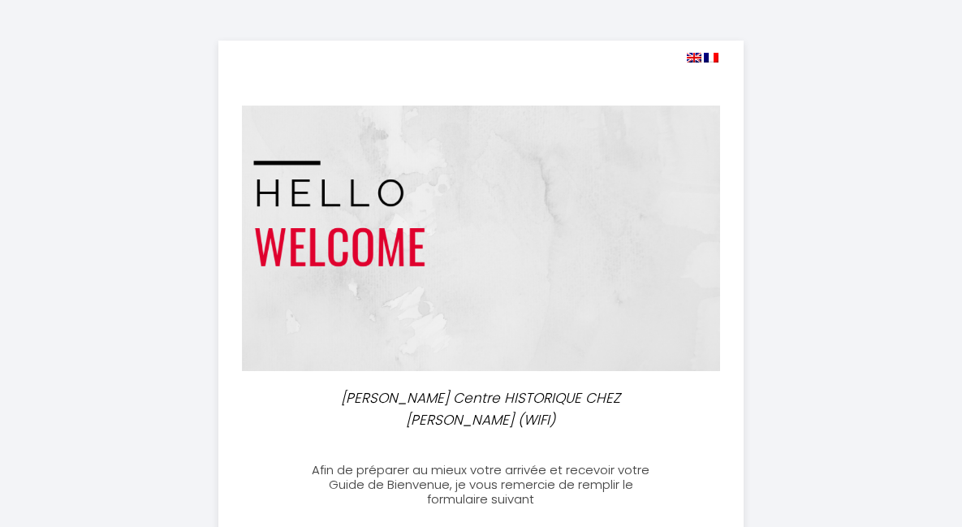
select select
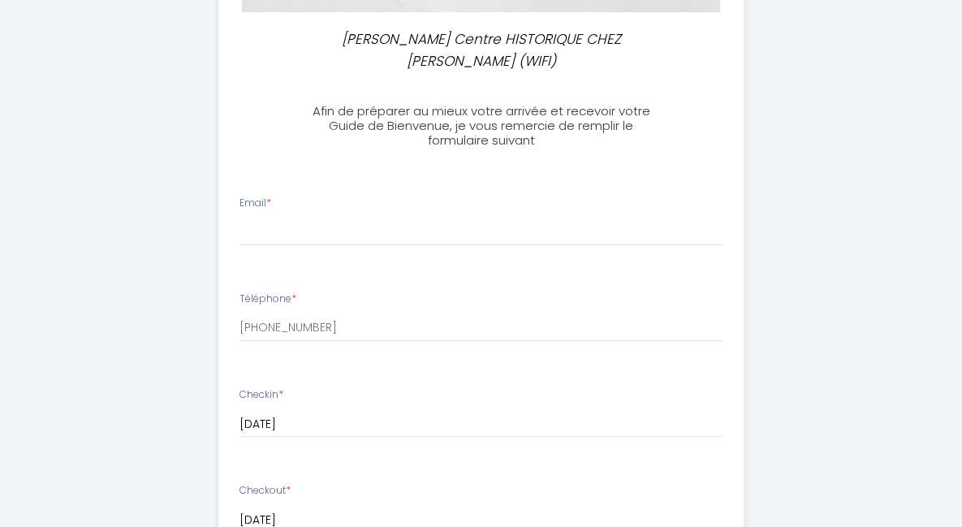
scroll to position [338, 0]
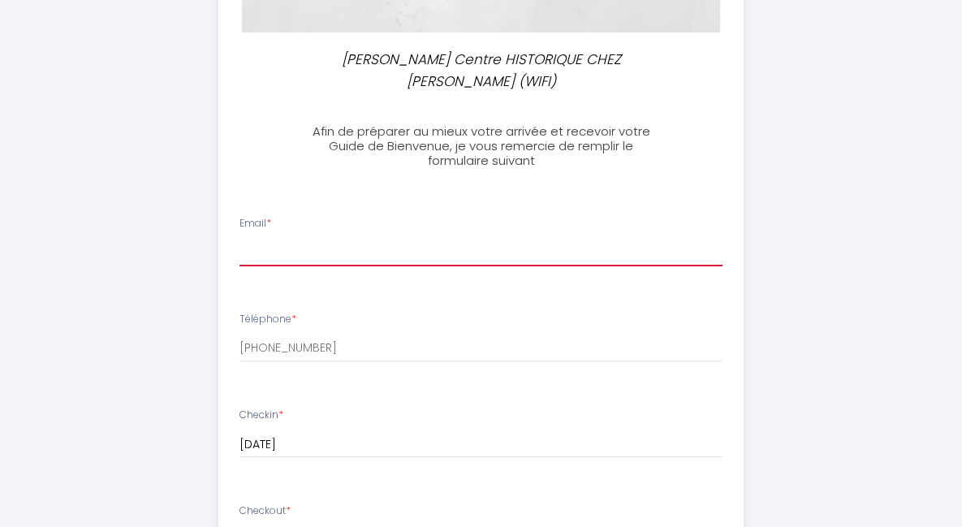
click at [481, 266] on input "Email *" at bounding box center [480, 251] width 483 height 29
type input "[EMAIL_ADDRESS][DOMAIN_NAME]"
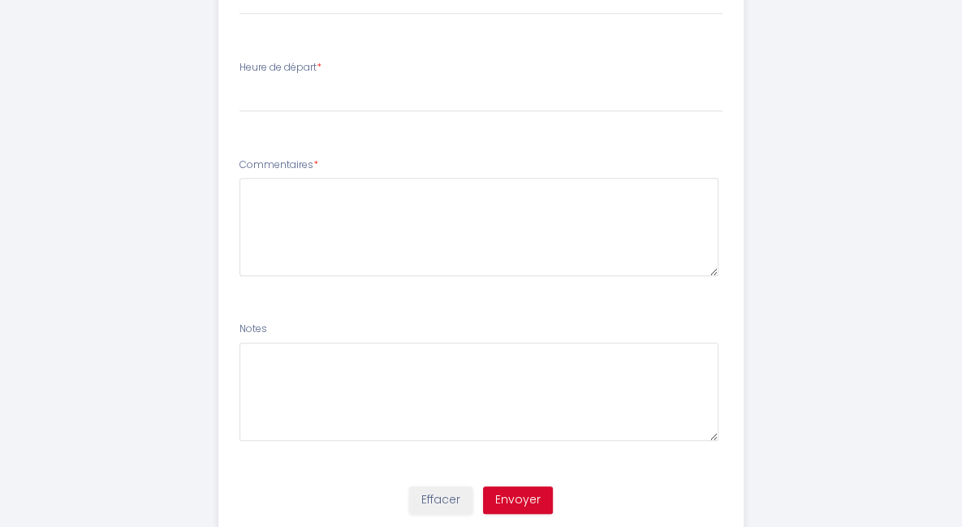
scroll to position [974, 0]
click at [311, 113] on select "00:00 00:30 01:00 01:30 02:00 02:30 03:00 03:30 04:00 04:30 05:00 05:30 06:00 0…" at bounding box center [480, 97] width 483 height 31
select select "10:00"
click at [239, 100] on select "00:00 00:30 01:00 01:30 02:00 02:30 03:00 03:30 04:00 04:30 05:00 05:30 06:00 0…" at bounding box center [480, 97] width 483 height 31
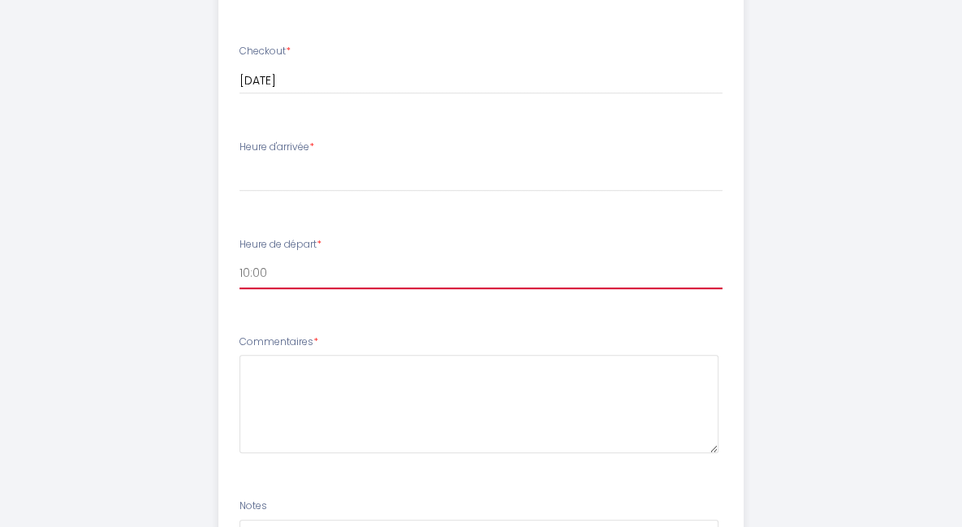
scroll to position [797, 0]
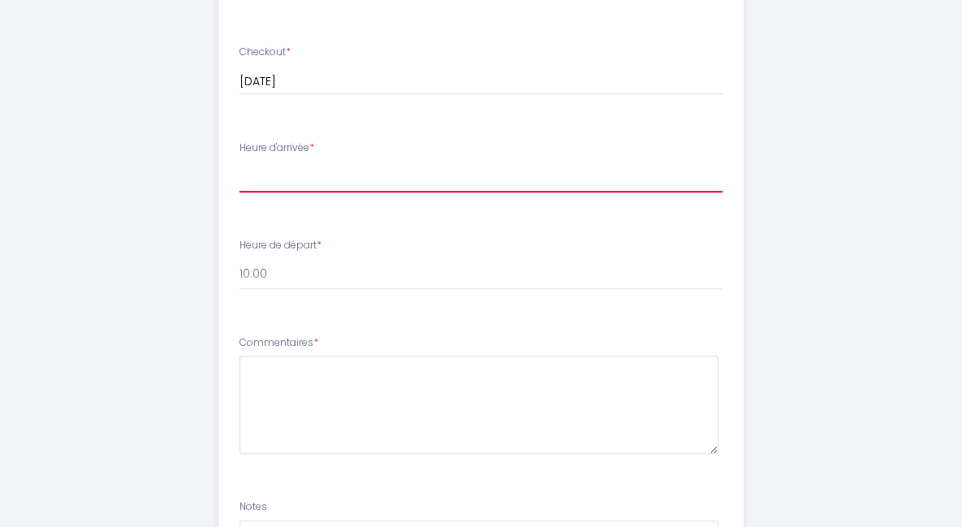
click at [343, 190] on select "14:00 14:30 15:00 15:30 16:00 16:30 17:00 17:30 18:00 18:30 19:00 19:30 20:00" at bounding box center [480, 177] width 483 height 31
select select "18:30"
click at [239, 179] on select "14:00 14:30 15:00 15:30 16:00 16:30 17:00 17:30 18:00 18:30 19:00 19:30 20:00" at bounding box center [480, 177] width 483 height 31
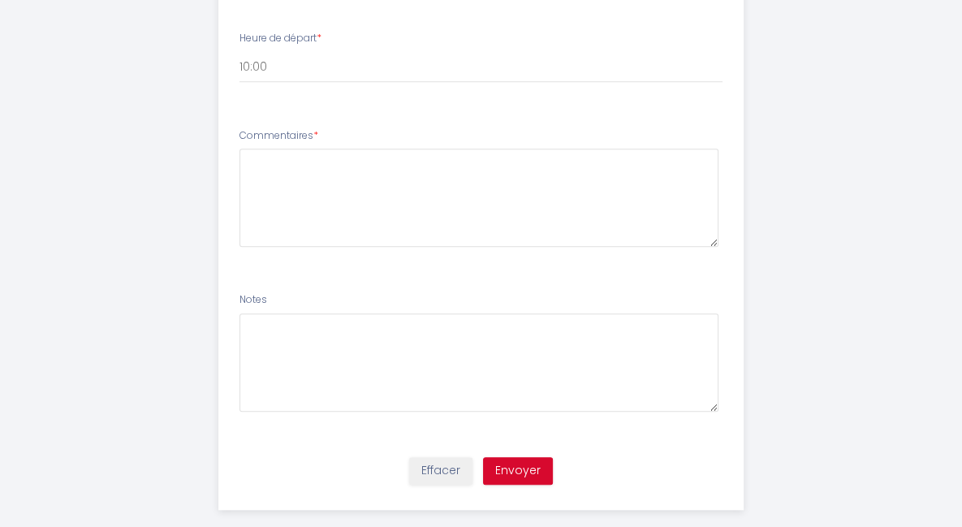
scroll to position [1005, 0]
